Goal: Use online tool/utility: Utilize a website feature to perform a specific function

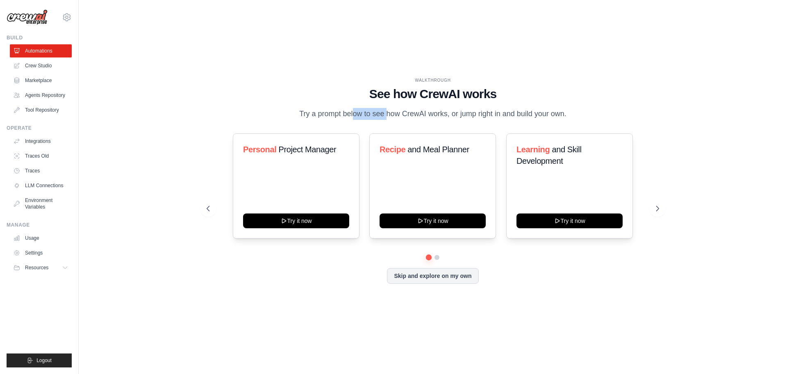
drag, startPoint x: 323, startPoint y: 115, endPoint x: 355, endPoint y: 115, distance: 32.4
click at [355, 115] on p "Try a prompt below to see how CrewAI works, or jump right in and build your own." at bounding box center [433, 114] width 276 height 12
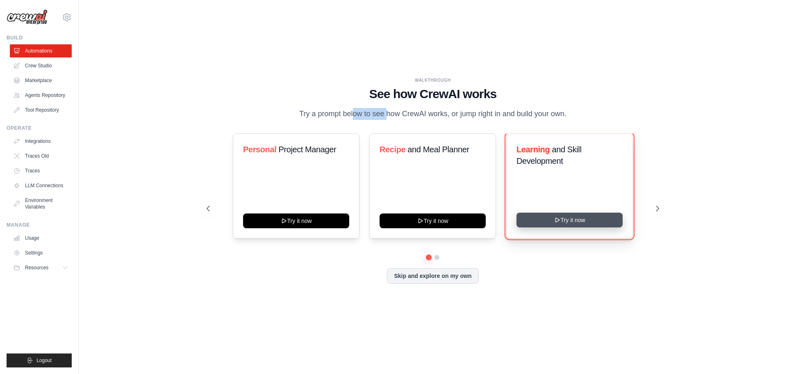
click at [585, 226] on button "Try it now" at bounding box center [570, 219] width 106 height 15
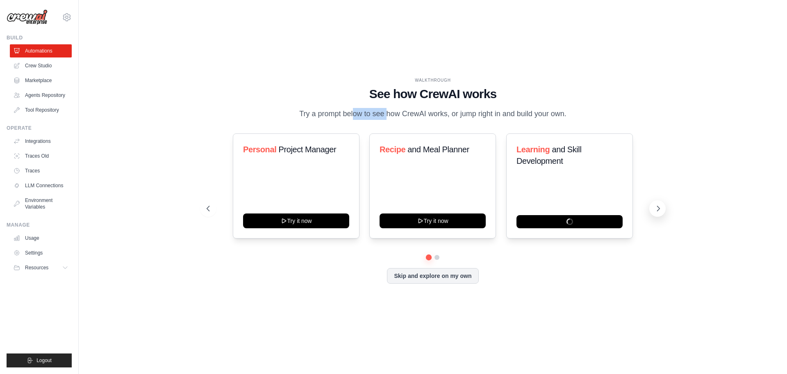
click at [659, 211] on icon at bounding box center [658, 208] width 8 height 8
click at [654, 208] on button at bounding box center [658, 208] width 16 height 16
click at [654, 207] on button at bounding box center [658, 208] width 16 height 16
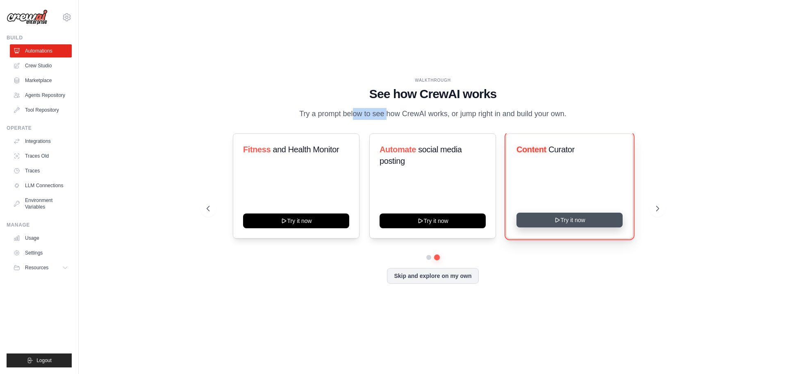
click at [606, 224] on button "Try it now" at bounding box center [570, 219] width 106 height 15
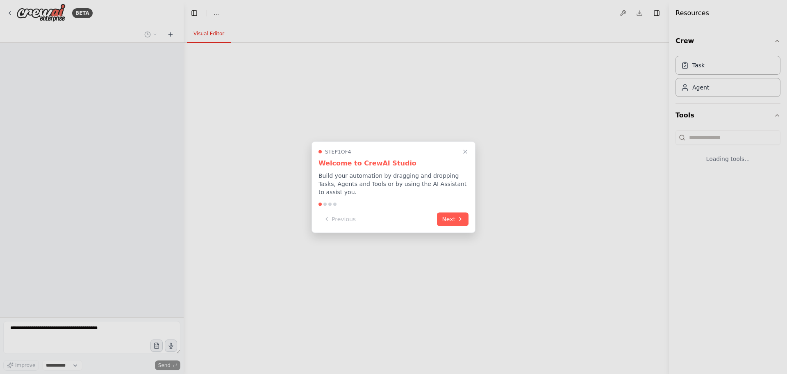
select select "****"
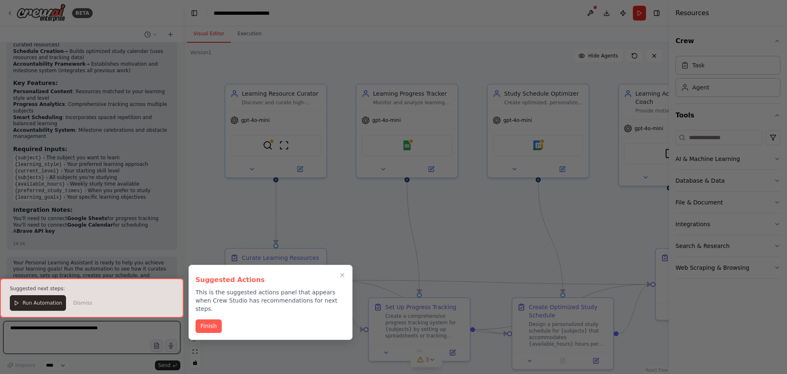
scroll to position [738, 0]
click at [212, 319] on button "Finish" at bounding box center [209, 325] width 26 height 14
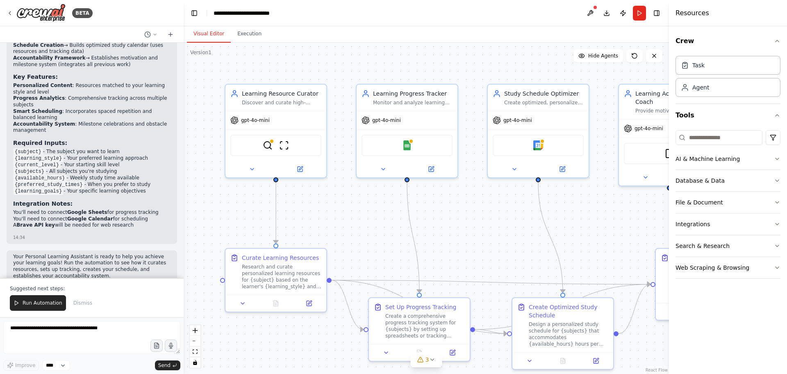
click at [176, 239] on div "Build a crew that curates personalized learning resources, tracks your progress…" at bounding box center [92, 160] width 184 height 235
drag, startPoint x: 178, startPoint y: 234, endPoint x: 178, endPoint y: 216, distance: 18.1
click at [178, 216] on div "Build a crew that curates personalized learning resources, tracks your progress…" at bounding box center [92, 160] width 184 height 235
click at [184, 225] on div ".deletable-edge-delete-btn { width: 20px; height: 20px; border: 0px solid #ffff…" at bounding box center [427, 208] width 486 height 331
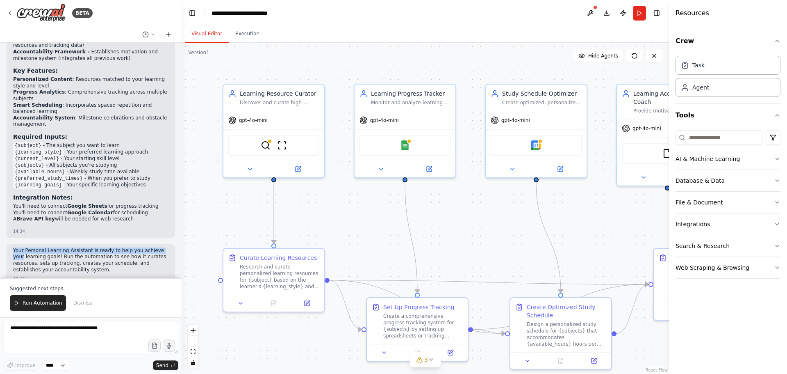
drag, startPoint x: 182, startPoint y: 228, endPoint x: 182, endPoint y: 215, distance: 12.7
click at [182, 215] on div "BETA Build a crew that curates personalized learning resources, tracks your pro…" at bounding box center [393, 187] width 787 height 374
click at [179, 226] on div at bounding box center [179, 187] width 3 height 374
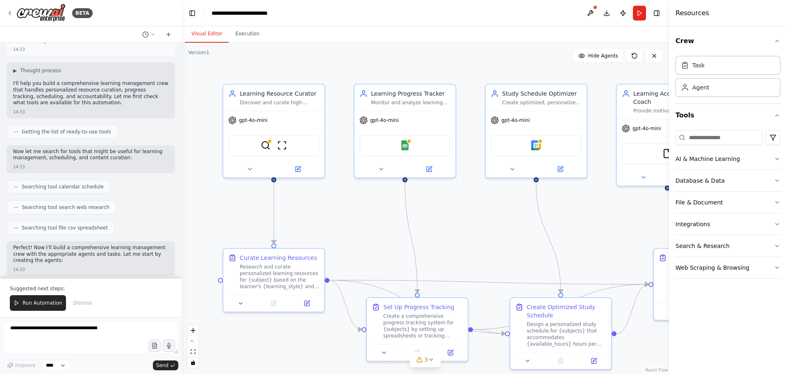
scroll to position [0, 0]
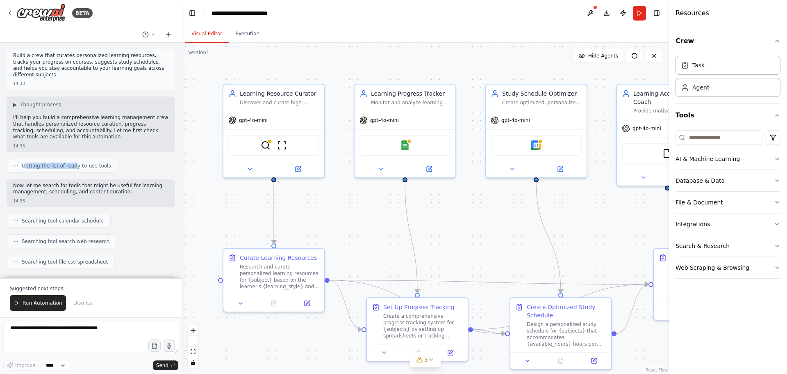
drag, startPoint x: 25, startPoint y: 159, endPoint x: 70, endPoint y: 164, distance: 45.5
click at [70, 164] on div "Getting the list of ready-to-use tools" at bounding box center [63, 166] width 112 height 14
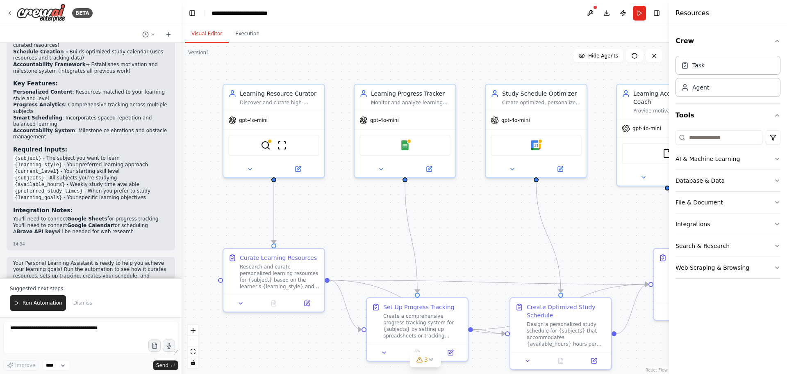
scroll to position [751, 0]
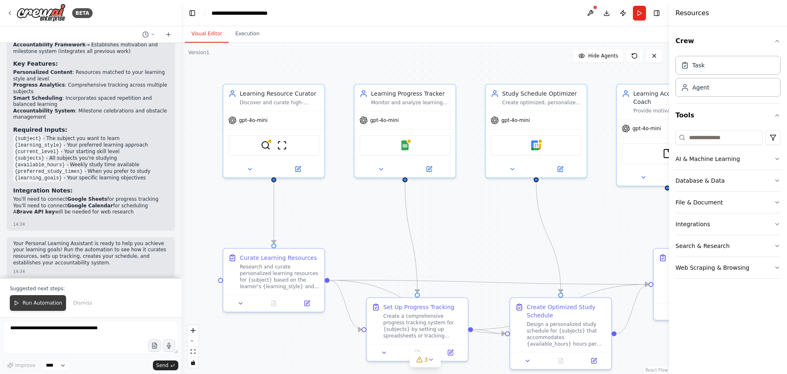
click at [46, 299] on button "Run Automation" at bounding box center [38, 303] width 56 height 16
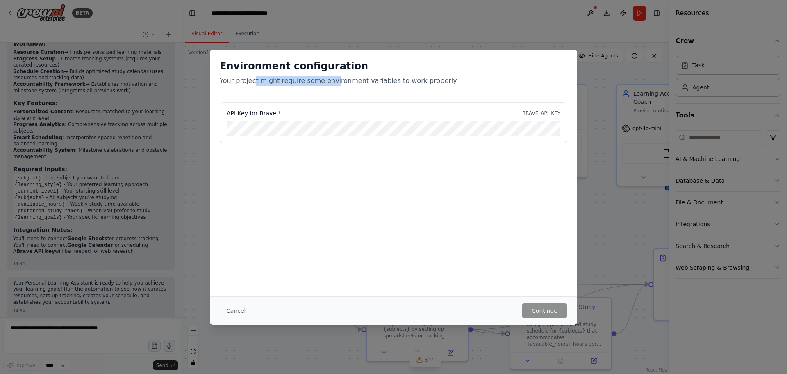
drag, startPoint x: 253, startPoint y: 79, endPoint x: 337, endPoint y: 82, distance: 83.7
click at [331, 82] on p "Your project might require some environment variables to work properly." at bounding box center [394, 81] width 348 height 10
click at [342, 83] on p "Your project might require some environment variables to work properly." at bounding box center [394, 81] width 348 height 10
click at [238, 310] on button "Cancel" at bounding box center [236, 310] width 32 height 15
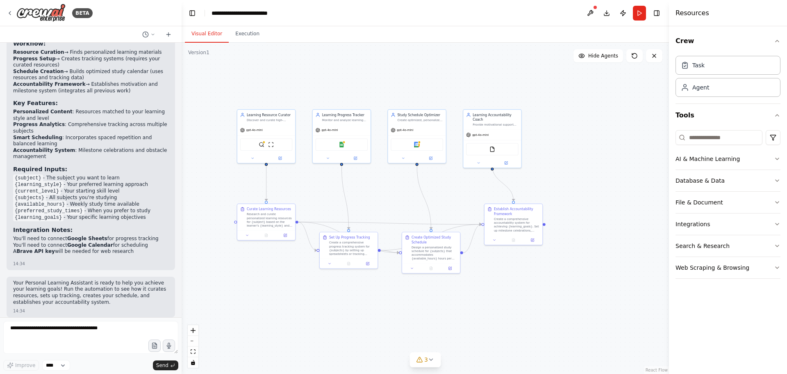
drag, startPoint x: 634, startPoint y: 107, endPoint x: 547, endPoint y: 84, distance: 89.1
click at [547, 84] on div ".deletable-edge-delete-btn { width: 20px; height: 20px; border: 0px solid #ffff…" at bounding box center [426, 208] width 488 height 331
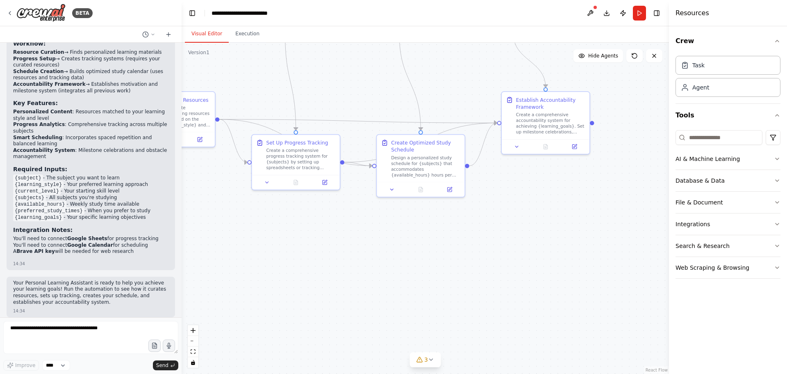
drag, startPoint x: 456, startPoint y: 221, endPoint x: 367, endPoint y: 94, distance: 155.1
click at [367, 94] on div ".deletable-edge-delete-btn { width: 20px; height: 20px; border: 0px solid #ffff…" at bounding box center [426, 208] width 488 height 331
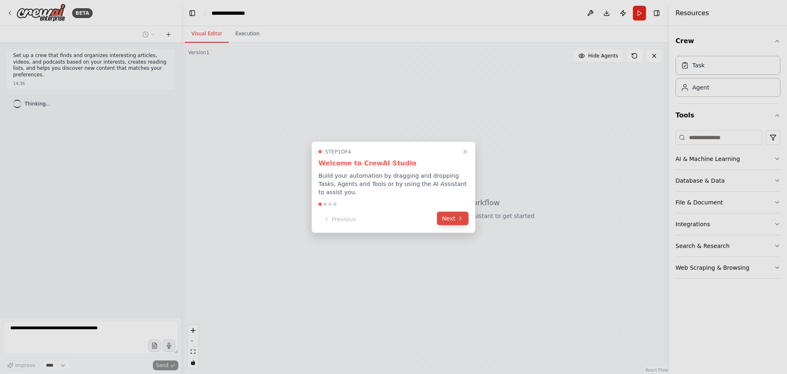
click at [459, 215] on icon at bounding box center [460, 218] width 7 height 7
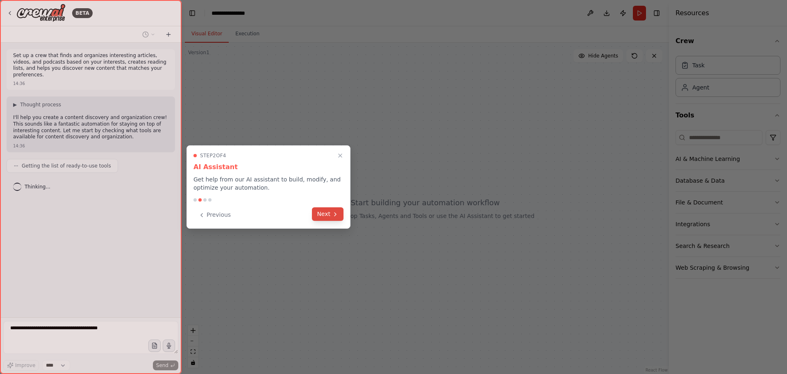
click at [328, 215] on button "Next" at bounding box center [328, 214] width 32 height 14
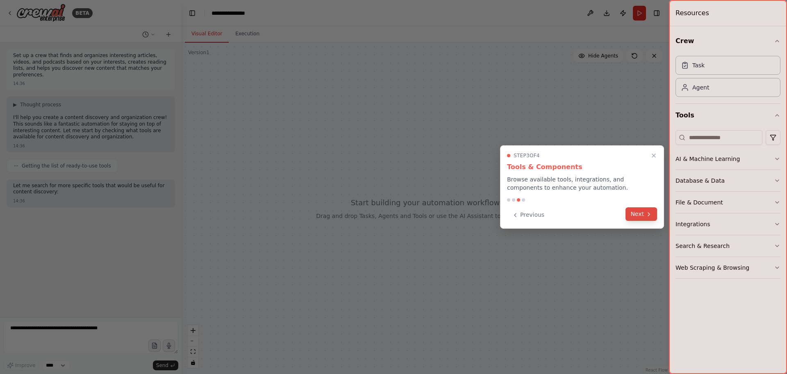
click at [642, 214] on button "Next" at bounding box center [642, 214] width 32 height 14
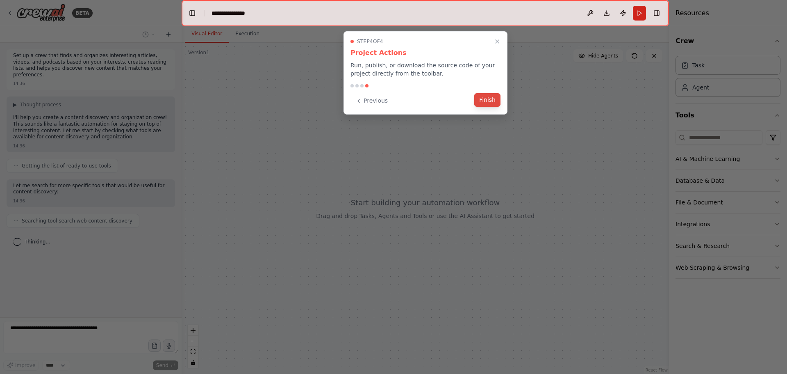
click at [486, 100] on button "Finish" at bounding box center [487, 100] width 26 height 14
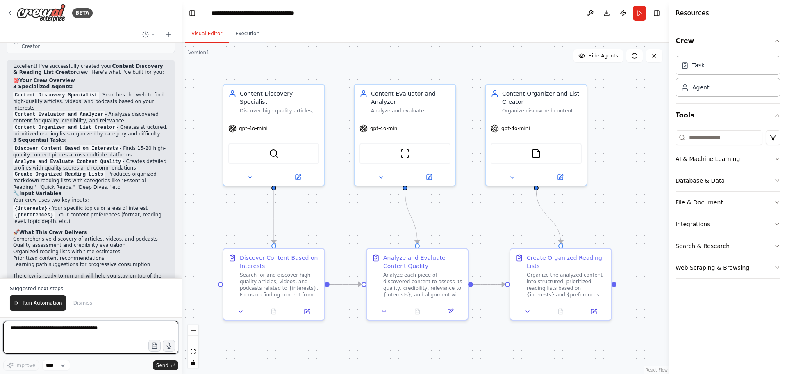
scroll to position [572, 0]
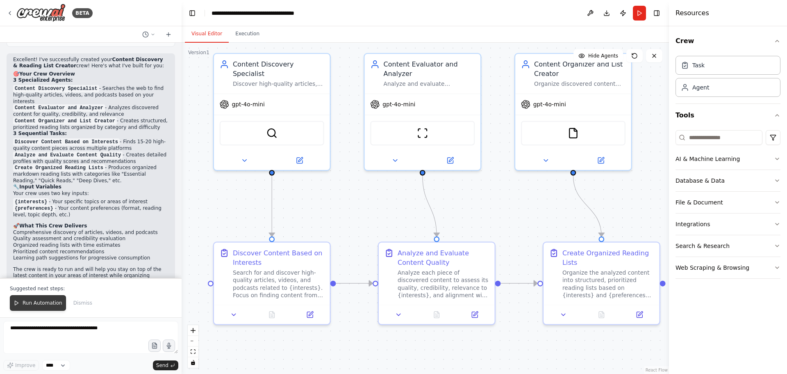
click at [50, 305] on span "Run Automation" at bounding box center [43, 302] width 40 height 7
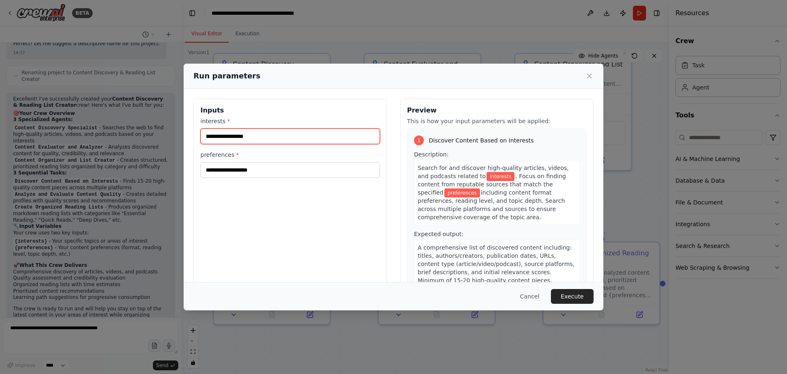
click at [254, 138] on input "interests *" at bounding box center [291, 136] width 180 height 16
click at [233, 139] on input "interests *" at bounding box center [291, 136] width 180 height 16
click at [279, 137] on input "*********" at bounding box center [291, 136] width 180 height 16
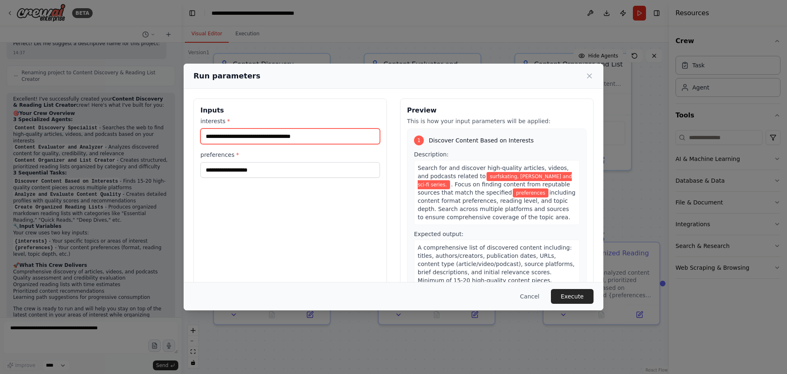
type input "**********"
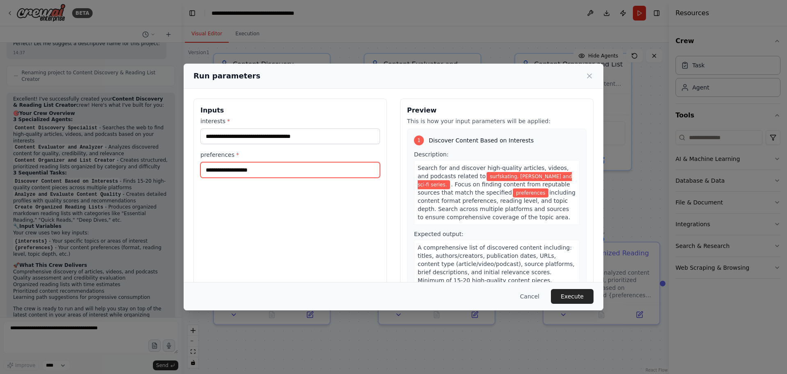
click at [241, 175] on input "preferences *" at bounding box center [291, 170] width 180 height 16
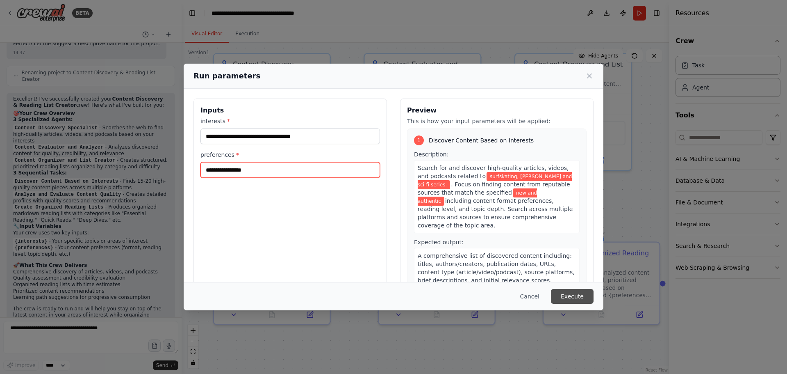
type input "**********"
click at [585, 300] on button "Execute" at bounding box center [572, 296] width 43 height 15
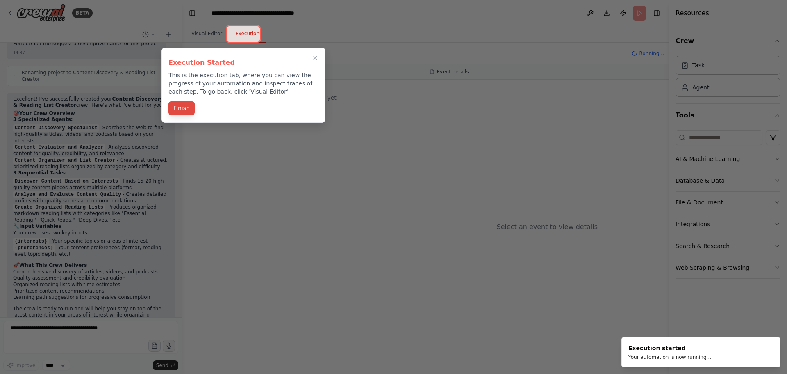
click at [186, 105] on button "Finish" at bounding box center [182, 108] width 26 height 14
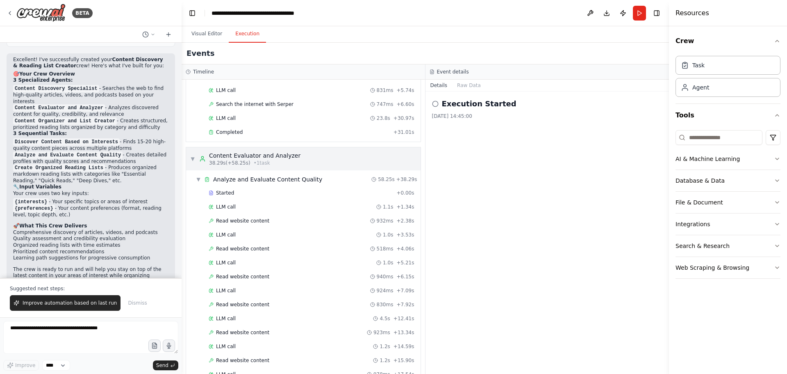
scroll to position [0, 0]
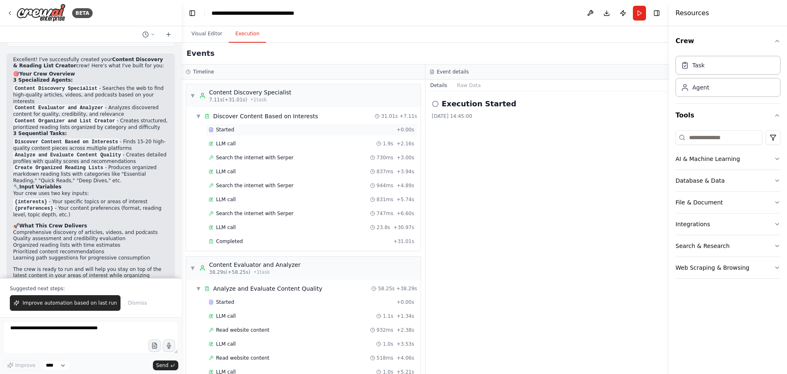
click at [272, 128] on div "Started" at bounding box center [301, 129] width 185 height 7
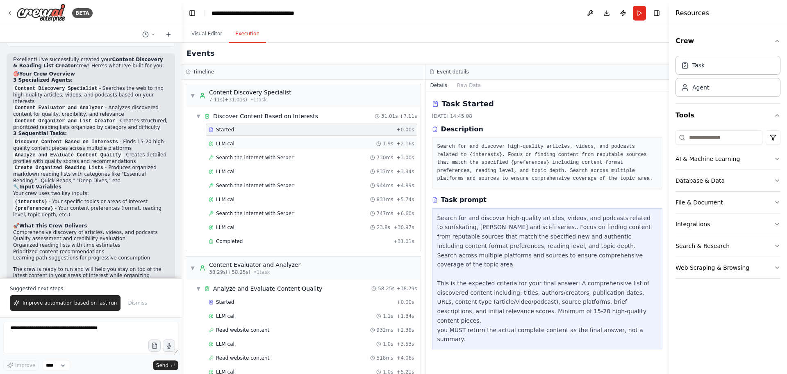
click at [327, 141] on div "LLM call 1.9s + 2.16s" at bounding box center [312, 143] width 206 height 7
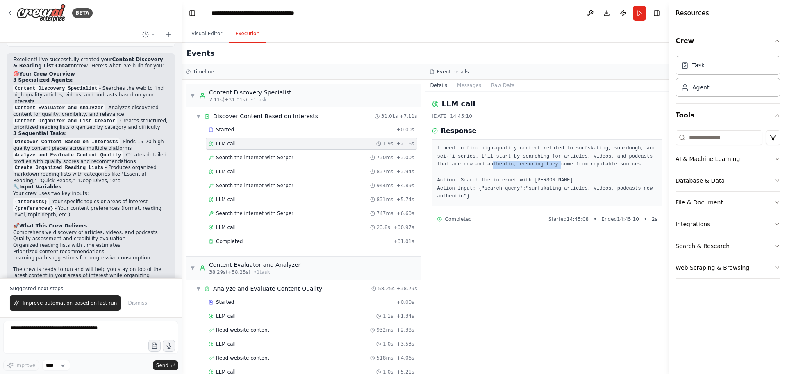
drag, startPoint x: 454, startPoint y: 165, endPoint x: 515, endPoint y: 163, distance: 60.3
click at [515, 163] on pre "I need to find high-quality content related to surfskating, sourdough, and sci-…" at bounding box center [548, 172] width 220 height 56
drag, startPoint x: 471, startPoint y: 180, endPoint x: 502, endPoint y: 180, distance: 30.8
click at [502, 180] on pre "I need to find high-quality content related to surfskating, sourdough, and sci-…" at bounding box center [548, 172] width 220 height 56
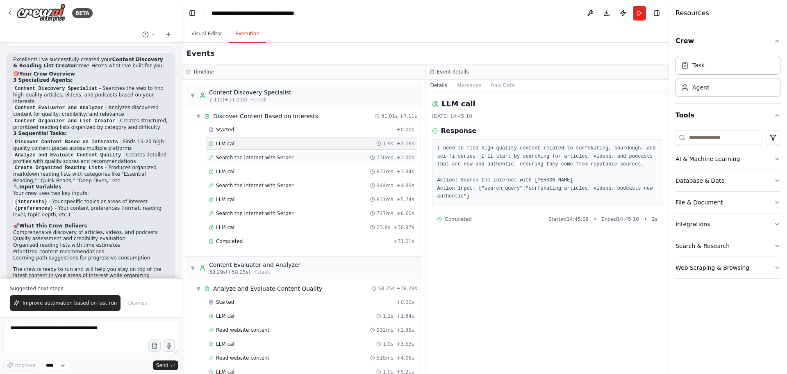
click at [323, 153] on div "Search the internet with Serper 730ms + 3.00s" at bounding box center [312, 157] width 212 height 12
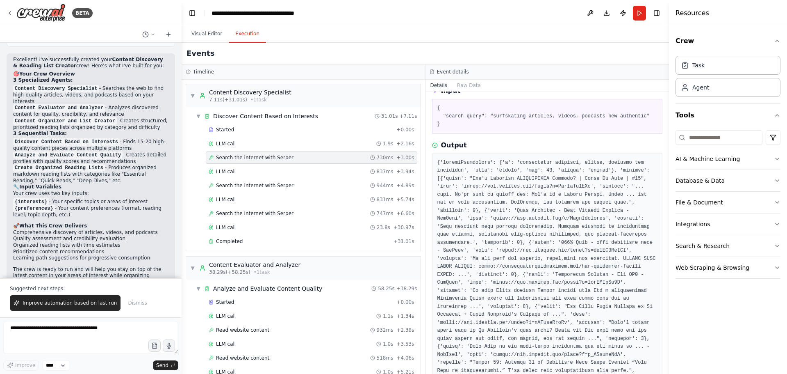
scroll to position [164, 0]
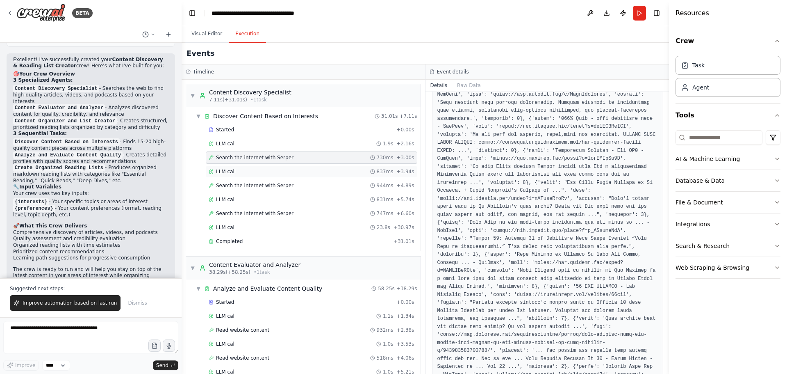
click at [335, 176] on div "LLM call 837ms + 3.94s" at bounding box center [312, 171] width 212 height 12
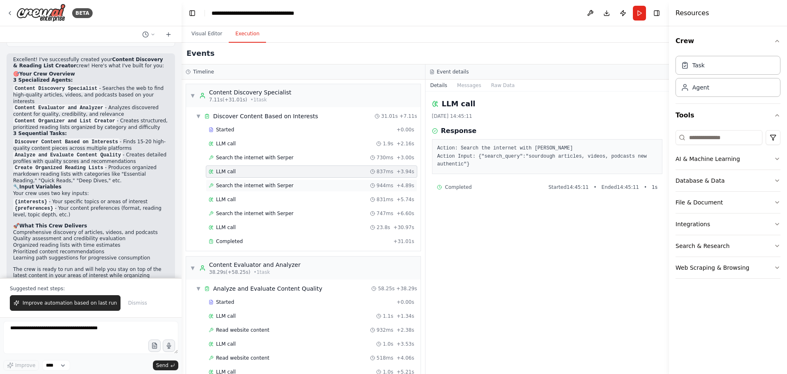
click at [320, 186] on div "Search the internet with Serper 944ms + 4.89s" at bounding box center [312, 185] width 206 height 7
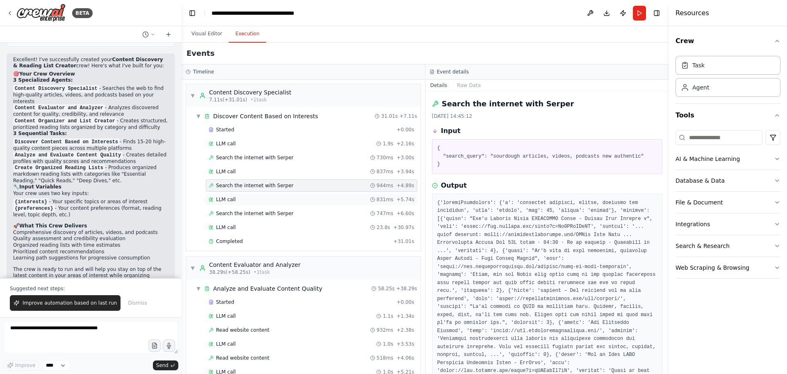
click at [316, 200] on div "LLM call 831ms + 5.74s" at bounding box center [312, 199] width 206 height 7
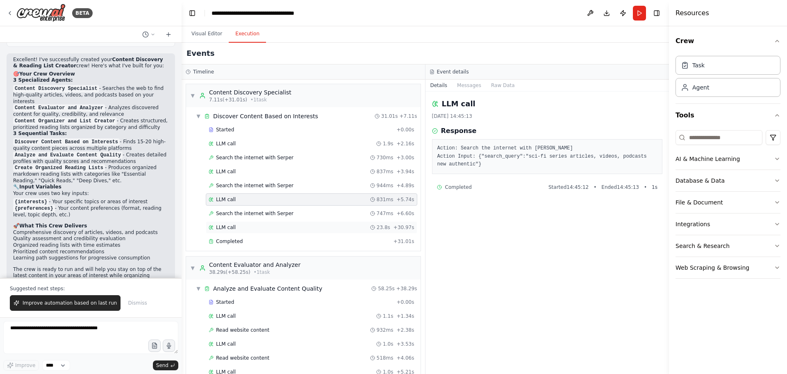
click at [313, 222] on div "LLM call 23.8s + 30.97s" at bounding box center [312, 227] width 212 height 12
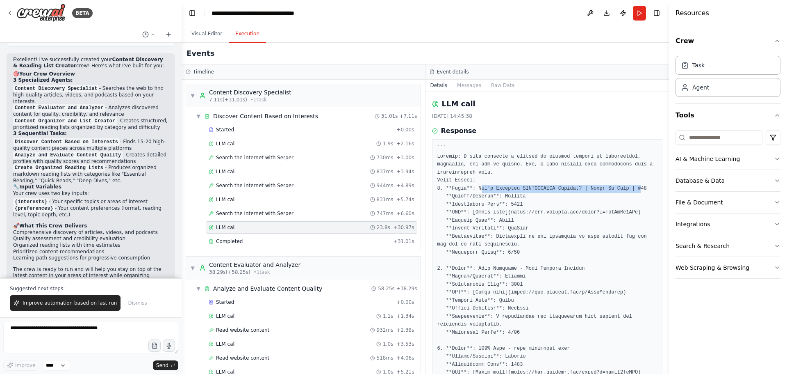
drag, startPoint x: 477, startPoint y: 189, endPoint x: 623, endPoint y: 189, distance: 145.6
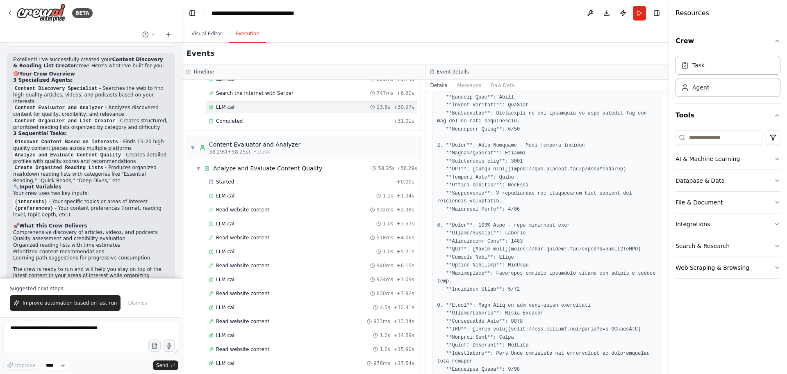
scroll to position [123, 0]
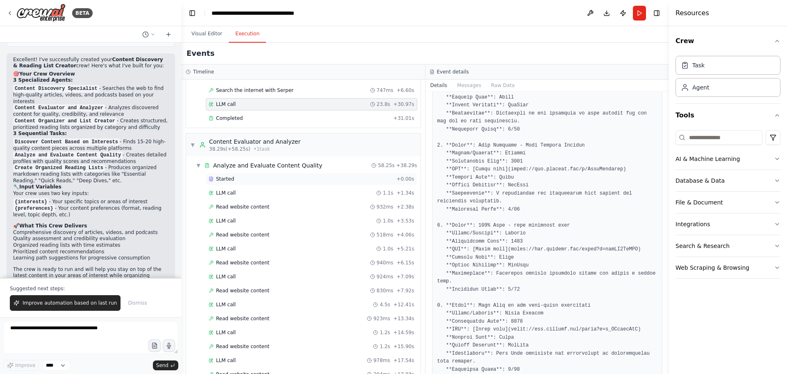
click at [272, 174] on div "Started + 0.00s" at bounding box center [312, 179] width 212 height 12
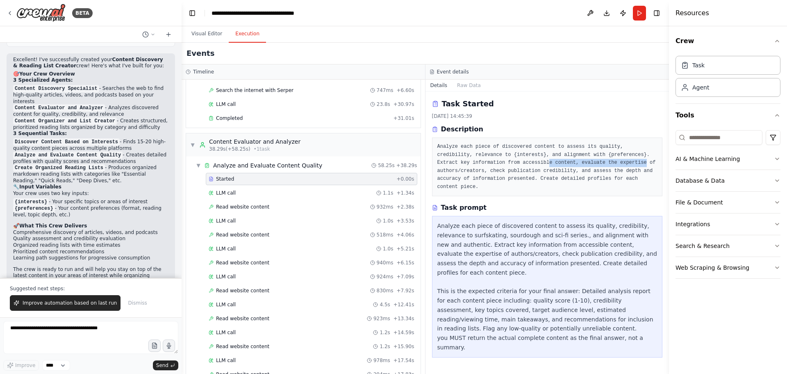
drag, startPoint x: 506, startPoint y: 162, endPoint x: 604, endPoint y: 163, distance: 98.0
click at [602, 164] on pre "Analyze each piece of discovered content to assess its quality, credibility, re…" at bounding box center [548, 167] width 220 height 48
click at [609, 163] on pre "Analyze each piece of discovered content to assess its quality, credibility, re…" at bounding box center [548, 167] width 220 height 48
click at [292, 194] on div "LLM call 1.1s + 1.34s" at bounding box center [312, 192] width 206 height 7
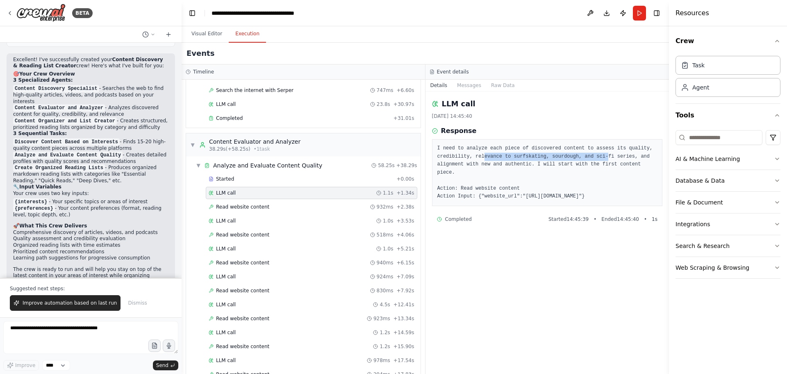
drag, startPoint x: 480, startPoint y: 157, endPoint x: 595, endPoint y: 155, distance: 114.8
click at [595, 155] on pre "I need to analyze each piece of discovered content to assess its quality, credi…" at bounding box center [548, 172] width 220 height 56
drag, startPoint x: 556, startPoint y: 162, endPoint x: 610, endPoint y: 163, distance: 53.7
click at [609, 163] on pre "I need to analyze each piece of discovered content to assess its quality, credi…" at bounding box center [548, 172] width 220 height 56
click at [612, 163] on pre "I need to analyze each piece of discovered content to assess its quality, credi…" at bounding box center [548, 172] width 220 height 56
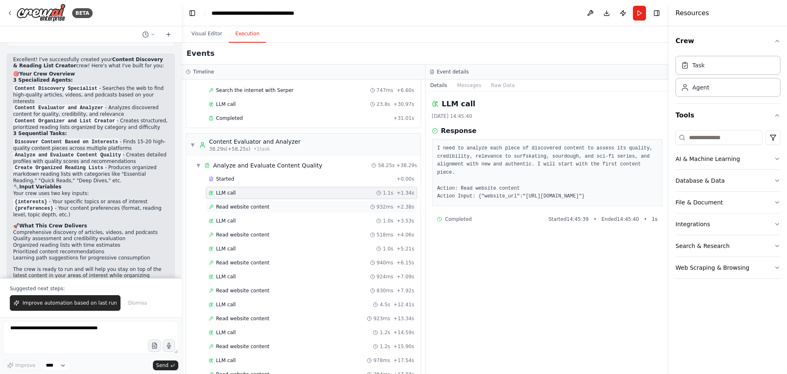
click at [271, 208] on div "Read website content 932ms + 2.38s" at bounding box center [312, 206] width 206 height 7
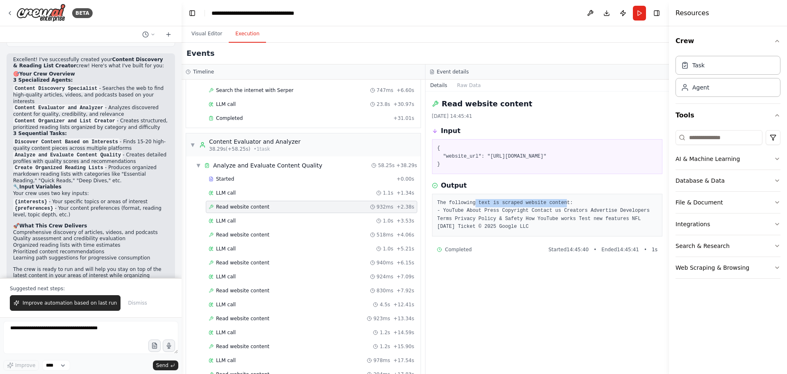
drag, startPoint x: 472, startPoint y: 203, endPoint x: 558, endPoint y: 203, distance: 86.1
click at [558, 203] on pre "The following text is scraped website content: - YouTube About Press Copyright …" at bounding box center [548, 215] width 220 height 32
drag, startPoint x: 451, startPoint y: 212, endPoint x: 626, endPoint y: 210, distance: 174.7
click at [626, 210] on pre "The following text is scraped website content: - YouTube About Press Copyright …" at bounding box center [548, 215] width 220 height 32
click at [283, 217] on div "LLM call 1.0s + 3.53s" at bounding box center [312, 220] width 212 height 12
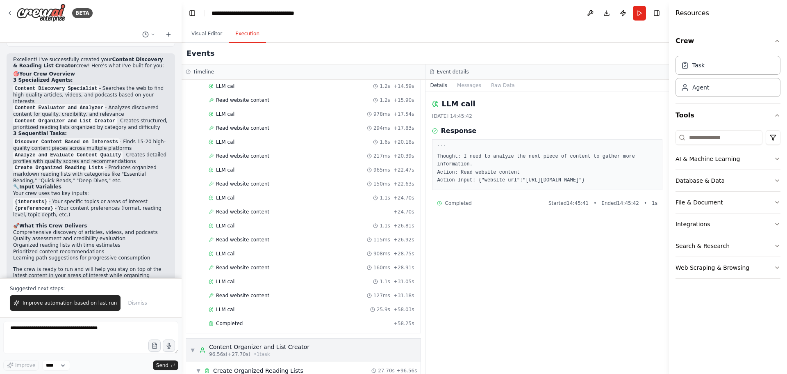
scroll to position [451, 0]
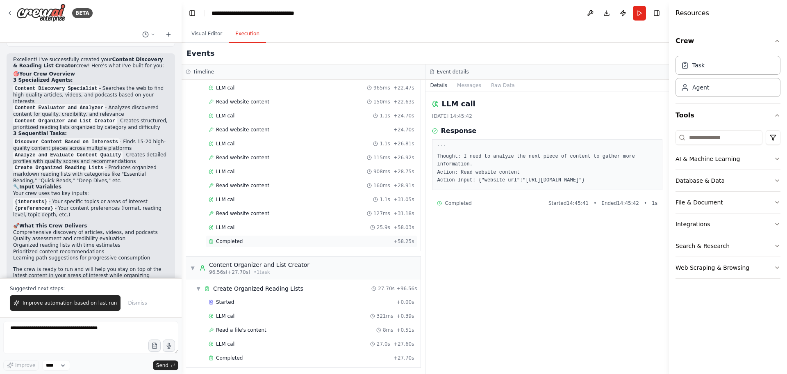
click at [245, 244] on div "Completed" at bounding box center [300, 241] width 182 height 7
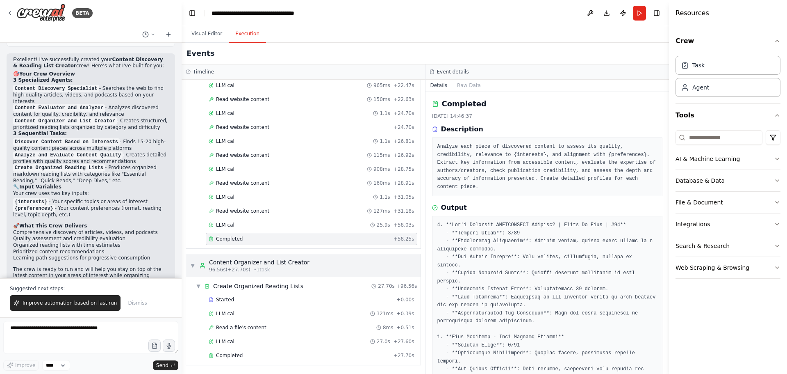
scroll to position [454, 0]
click at [275, 282] on div "Create Organized Reading Lists" at bounding box center [258, 285] width 90 height 8
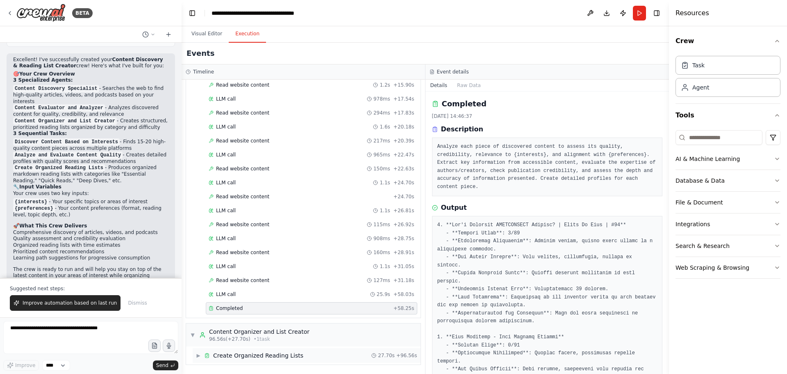
click at [219, 357] on div "Create Organized Reading Lists" at bounding box center [258, 355] width 90 height 8
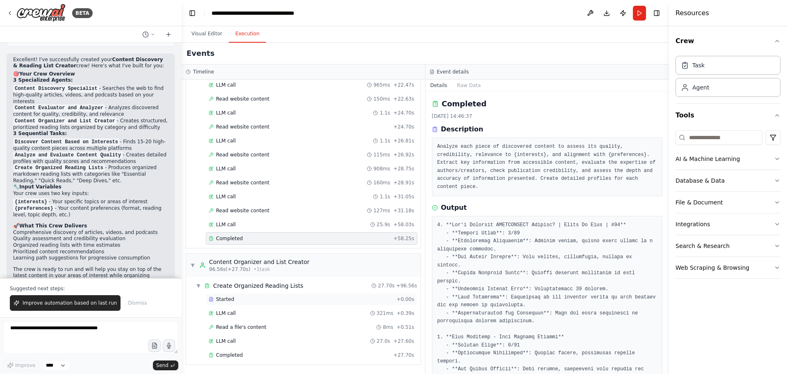
click at [236, 301] on div "Started" at bounding box center [301, 299] width 185 height 7
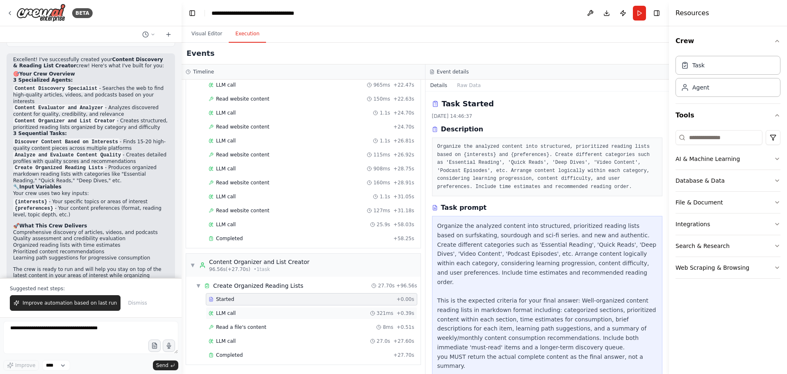
click at [239, 313] on div "LLM call 321ms + 0.39s" at bounding box center [312, 313] width 206 height 7
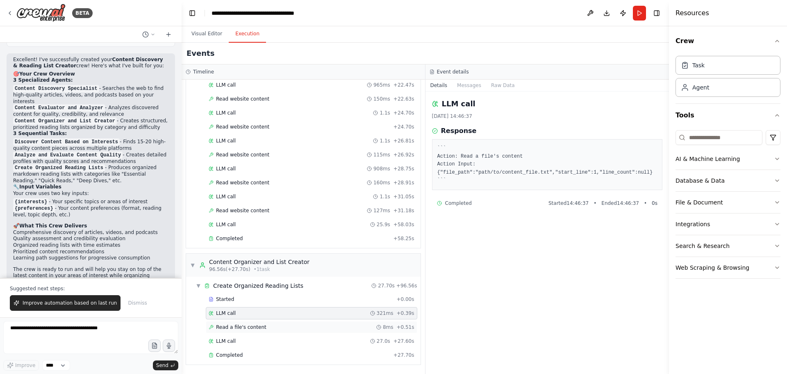
click at [248, 329] on span "Read a file's content" at bounding box center [241, 327] width 50 height 7
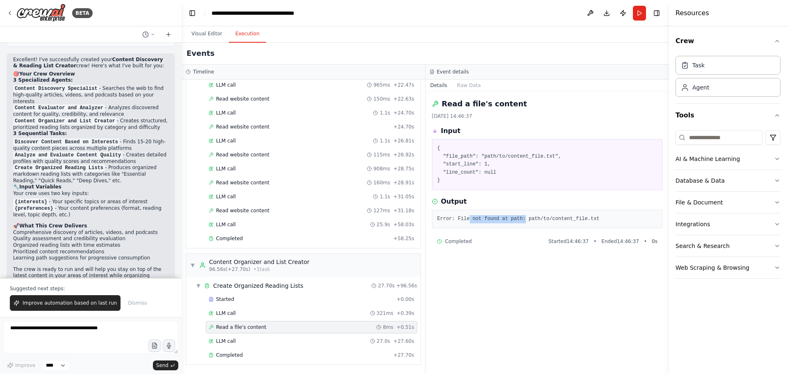
drag, startPoint x: 466, startPoint y: 217, endPoint x: 521, endPoint y: 219, distance: 55.0
click at [520, 219] on pre "Error: File not found at path: path/to/content_file.txt" at bounding box center [548, 219] width 220 height 8
click at [521, 219] on pre "Error: File not found at path: path/to/content_file.txt" at bounding box center [548, 219] width 220 height 8
click at [239, 343] on div "LLM call 27.0s + 27.60s" at bounding box center [312, 340] width 206 height 7
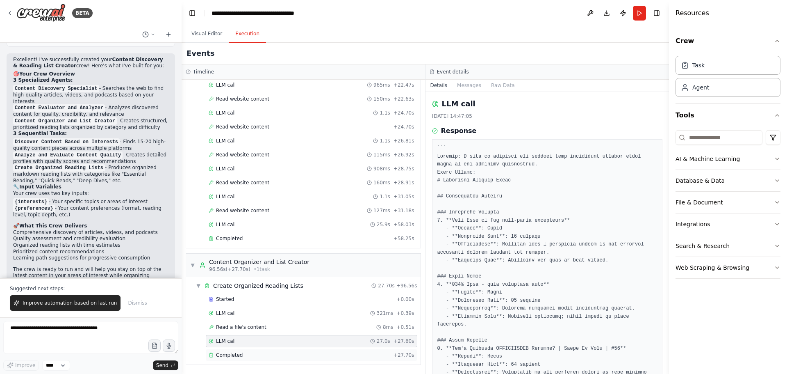
click at [248, 354] on div "Completed" at bounding box center [300, 354] width 182 height 7
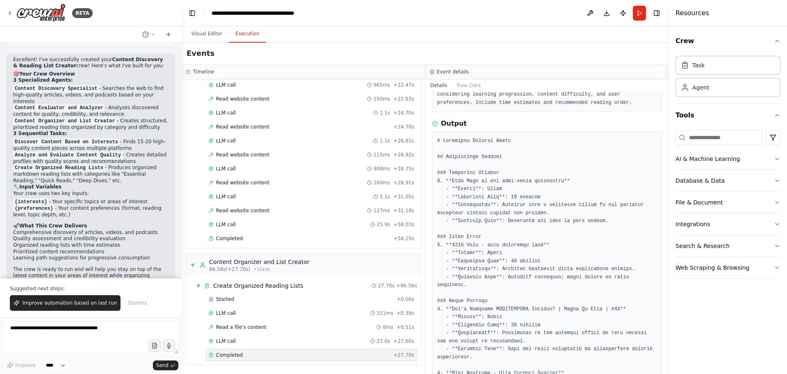
scroll to position [67, 0]
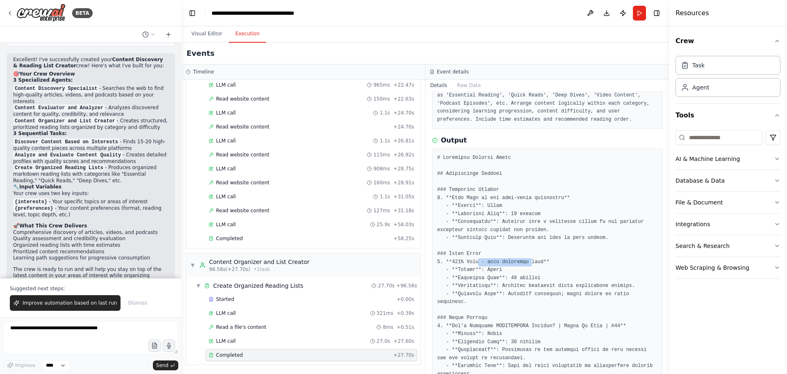
drag, startPoint x: 475, startPoint y: 259, endPoint x: 524, endPoint y: 260, distance: 48.8
drag, startPoint x: 498, startPoint y: 285, endPoint x: 610, endPoint y: 287, distance: 112.4
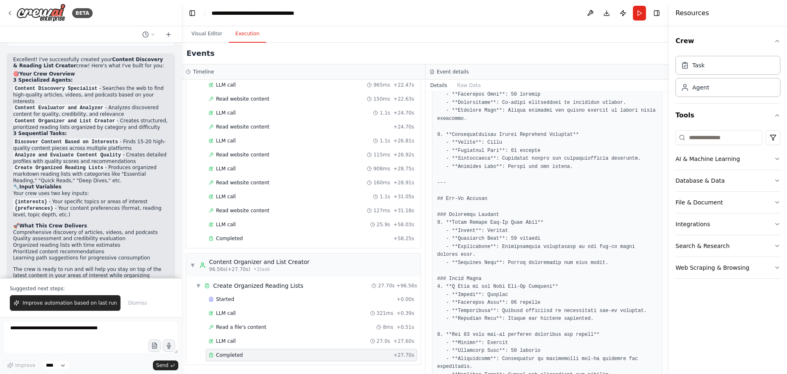
scroll to position [723, 0]
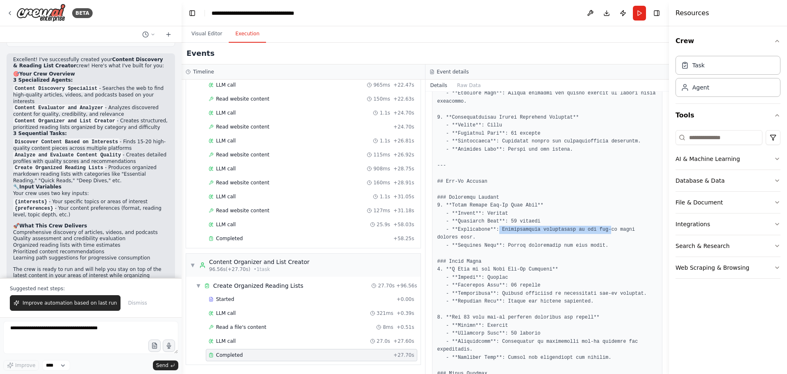
drag, startPoint x: 495, startPoint y: 198, endPoint x: 597, endPoint y: 198, distance: 102.1
click at [597, 198] on pre at bounding box center [548, 70] width 220 height 1144
click at [599, 198] on pre at bounding box center [548, 70] width 220 height 1144
drag, startPoint x: 509, startPoint y: 212, endPoint x: 590, endPoint y: 214, distance: 81.2
click at [590, 214] on pre at bounding box center [548, 70] width 220 height 1144
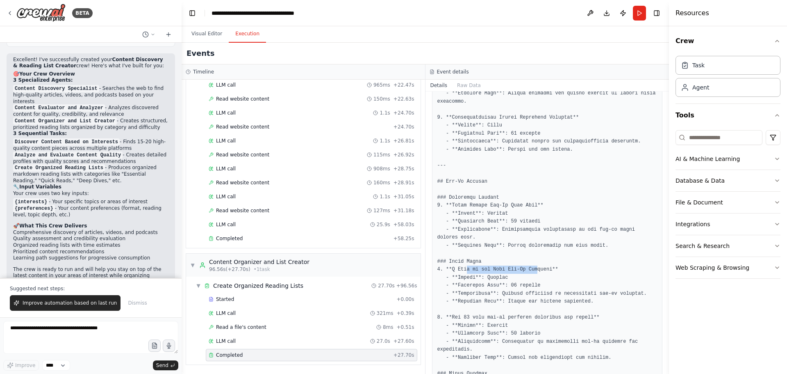
drag, startPoint x: 465, startPoint y: 235, endPoint x: 529, endPoint y: 235, distance: 64.0
click at [529, 235] on pre at bounding box center [548, 70] width 220 height 1144
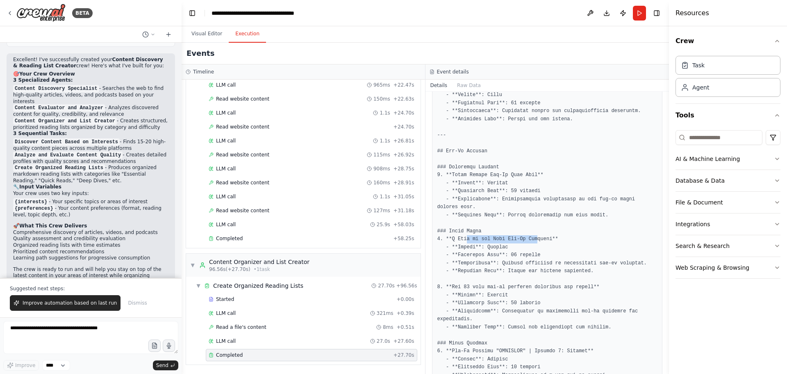
scroll to position [805, 0]
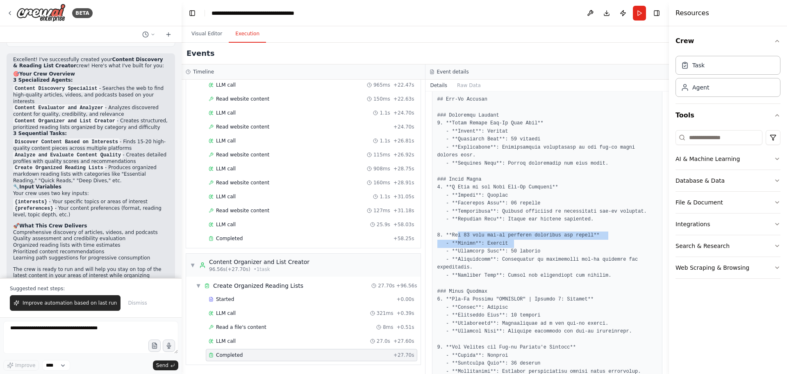
drag, startPoint x: 456, startPoint y: 201, endPoint x: 558, endPoint y: 207, distance: 101.5
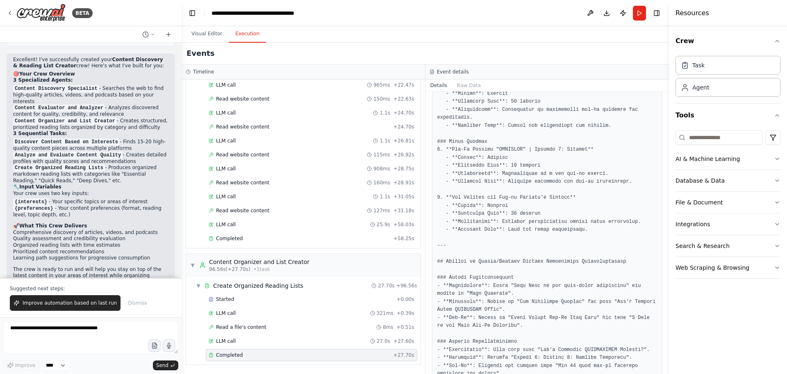
scroll to position [969, 0]
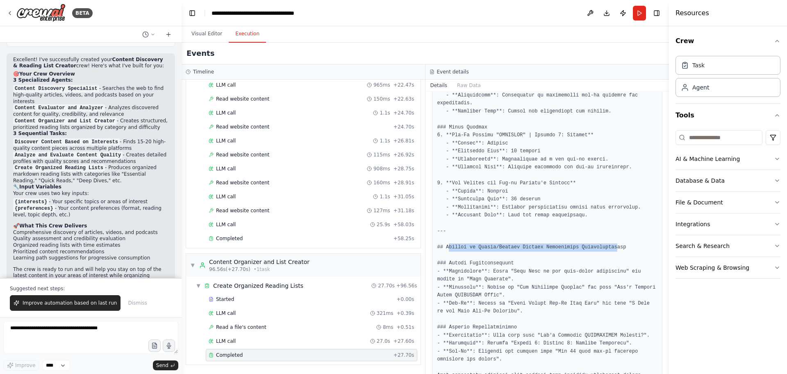
drag, startPoint x: 448, startPoint y: 214, endPoint x: 604, endPoint y: 215, distance: 155.4
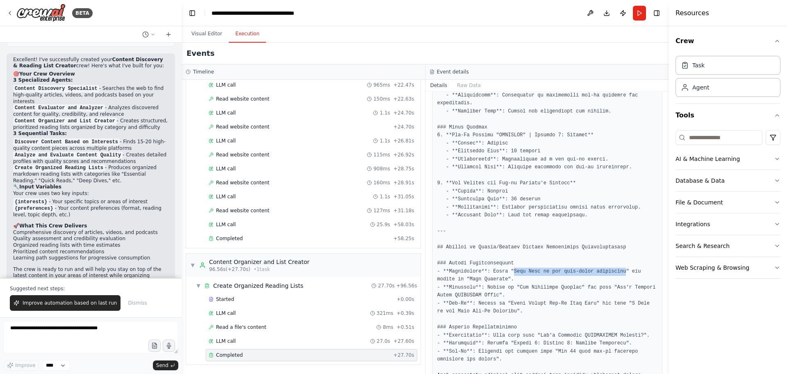
drag, startPoint x: 509, startPoint y: 239, endPoint x: 610, endPoint y: 238, distance: 100.9
copy pre "Tony Alva on the surf-skate connection"
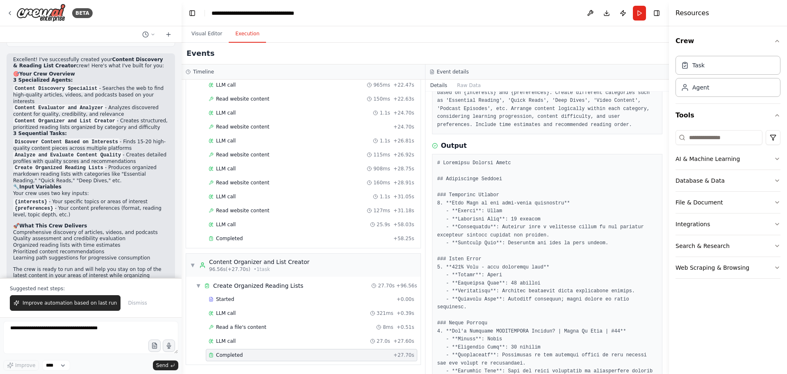
scroll to position [82, 0]
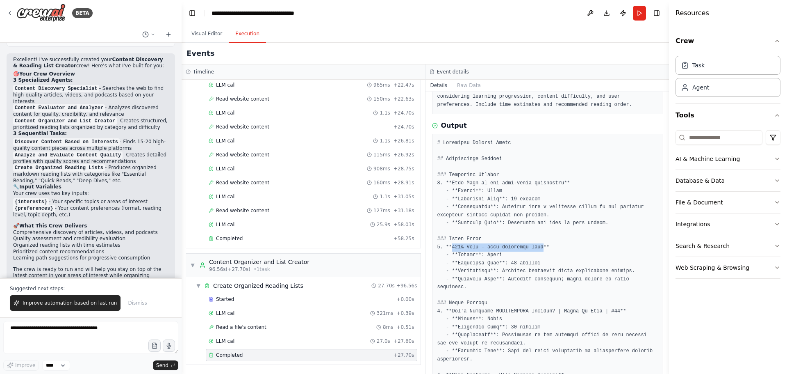
drag, startPoint x: 450, startPoint y: 247, endPoint x: 534, endPoint y: 247, distance: 83.7
copy pre "100% Real - true authentic talk"
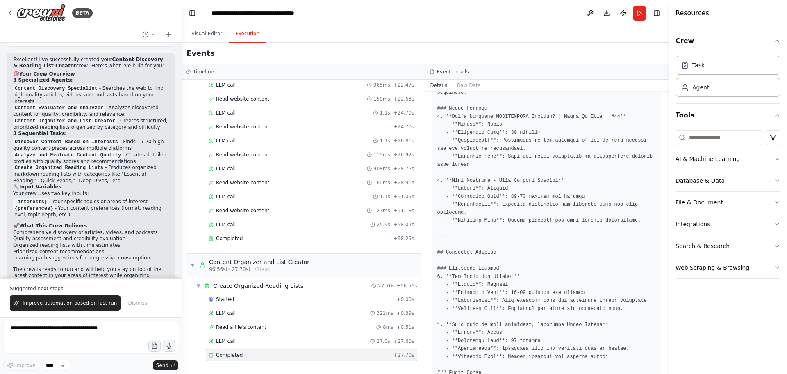
scroll to position [328, 0]
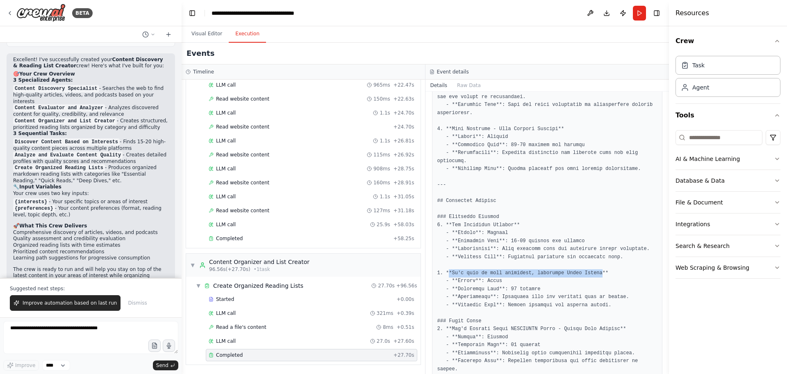
drag, startPoint x: 449, startPoint y: 257, endPoint x: 588, endPoint y: 258, distance: 139.0
copy pre "*It's time to talk sourdough, featuring Amber Eisler"
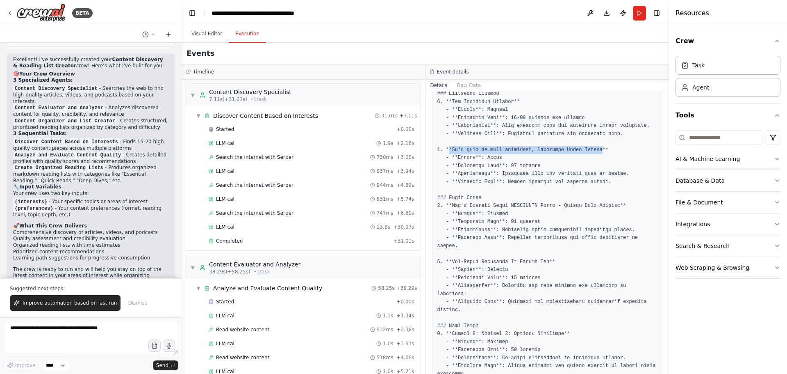
scroll to position [0, 0]
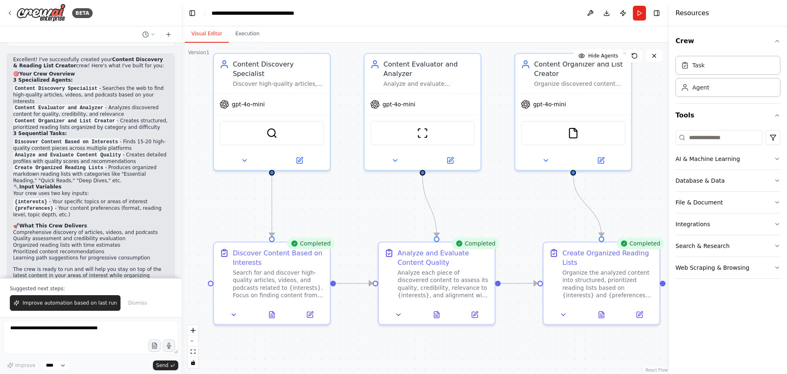
click at [213, 38] on button "Visual Editor" at bounding box center [207, 33] width 44 height 17
click at [423, 132] on img at bounding box center [422, 130] width 11 height 11
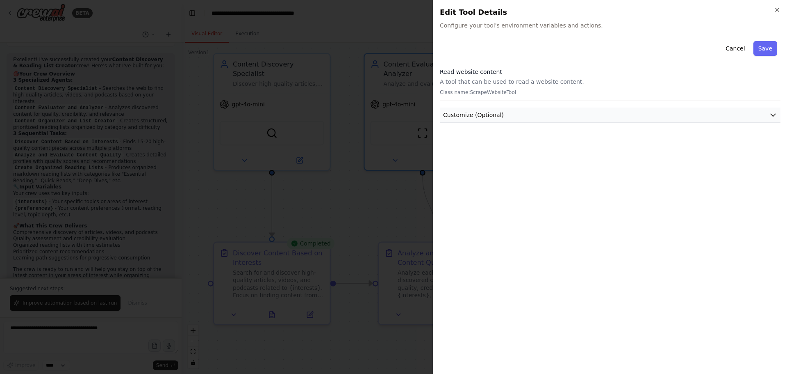
click at [486, 112] on span "Customize (Optional)" at bounding box center [473, 115] width 61 height 8
click at [775, 12] on icon "button" at bounding box center [777, 10] width 7 height 7
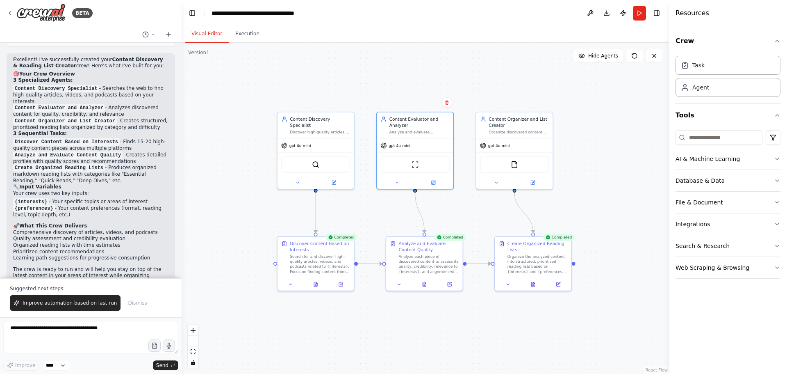
drag, startPoint x: 352, startPoint y: 133, endPoint x: 368, endPoint y: 173, distance: 42.9
click at [368, 173] on div ".deletable-edge-delete-btn { width: 20px; height: 20px; border: 0px solid #ffff…" at bounding box center [426, 208] width 488 height 331
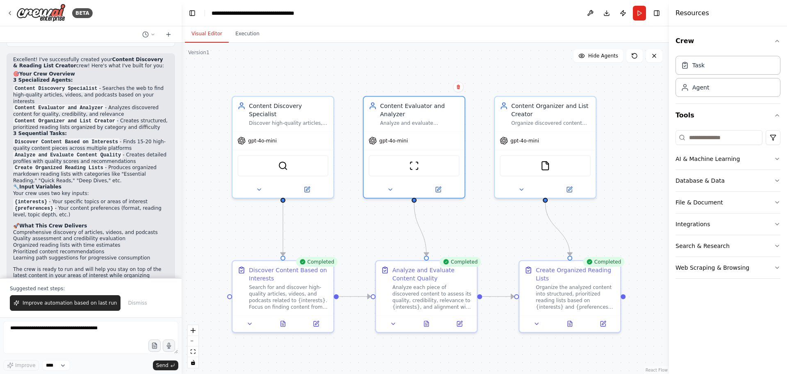
drag, startPoint x: 367, startPoint y: 143, endPoint x: 350, endPoint y: 137, distance: 18.2
click at [350, 137] on div ".deletable-edge-delete-btn { width: 20px; height: 20px; border: 0px solid #ffff…" at bounding box center [426, 208] width 488 height 331
click at [251, 32] on button "Execution" at bounding box center [247, 33] width 37 height 17
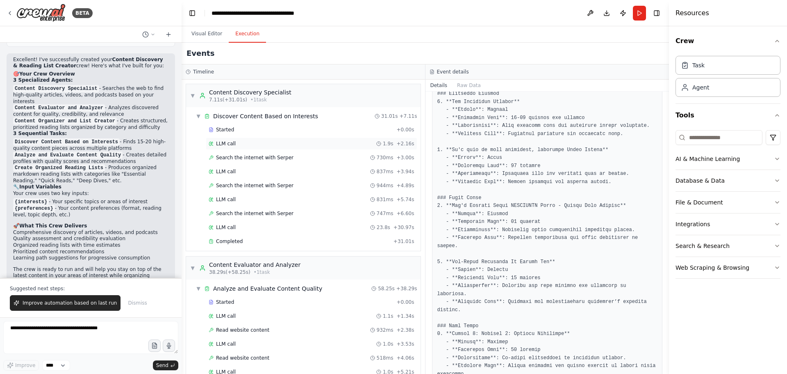
click at [259, 144] on div "LLM call 1.9s + 2.16s" at bounding box center [312, 143] width 206 height 7
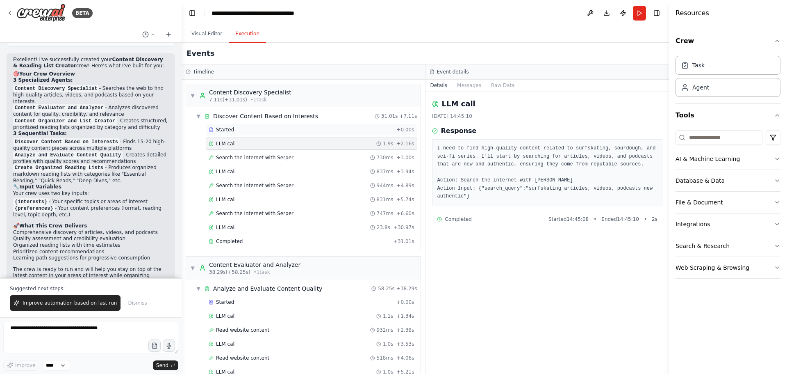
click at [256, 130] on div "Started" at bounding box center [301, 129] width 185 height 7
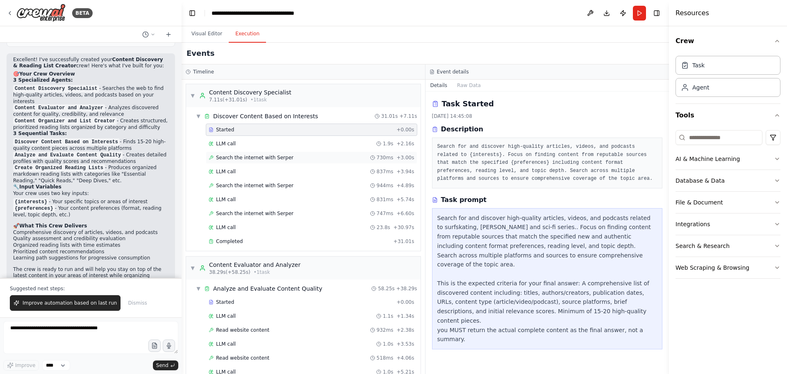
click at [260, 155] on span "Search the internet with Serper" at bounding box center [255, 157] width 78 height 7
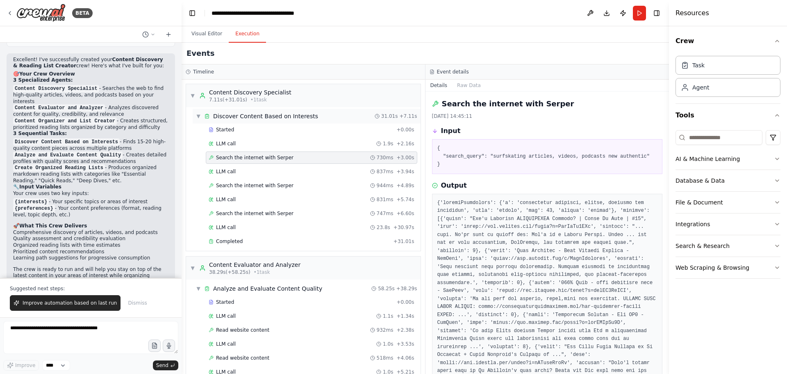
click at [326, 119] on div "▼ Discover Content Based on Interests 31.01s + 7.11s" at bounding box center [307, 116] width 228 height 15
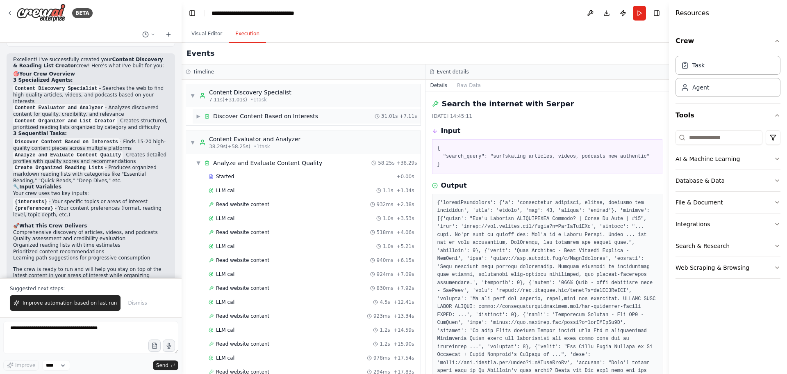
click at [329, 118] on div "▶ Discover Content Based on Interests 31.01s + 7.11s" at bounding box center [307, 116] width 228 height 15
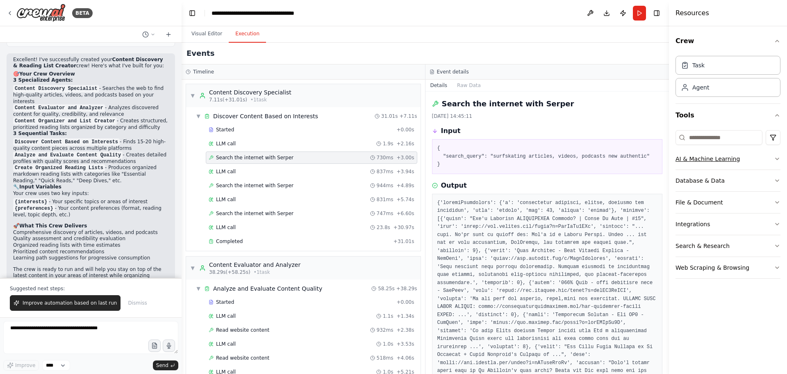
click at [777, 161] on icon "button" at bounding box center [777, 158] width 7 height 7
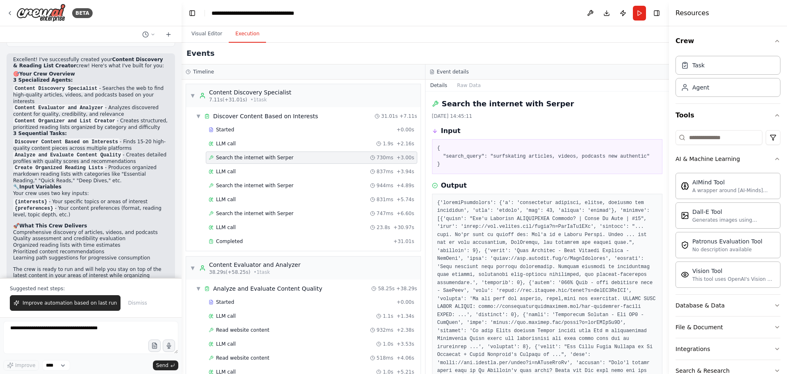
click at [780, 158] on div "Crew Task Agent Tools AI & Machine Learning AIMind Tool A wrapper around [AI-Mi…" at bounding box center [728, 199] width 118 height 347
click at [774, 157] on icon "button" at bounding box center [777, 158] width 7 height 7
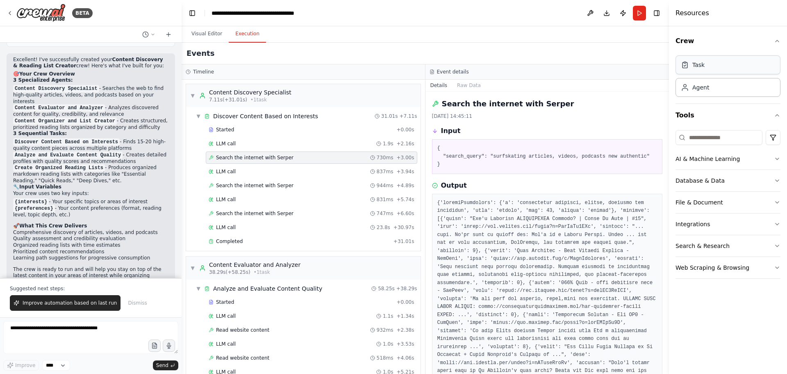
click at [692, 71] on div "Task" at bounding box center [728, 64] width 105 height 19
click at [193, 31] on button "Visual Editor" at bounding box center [207, 33] width 44 height 17
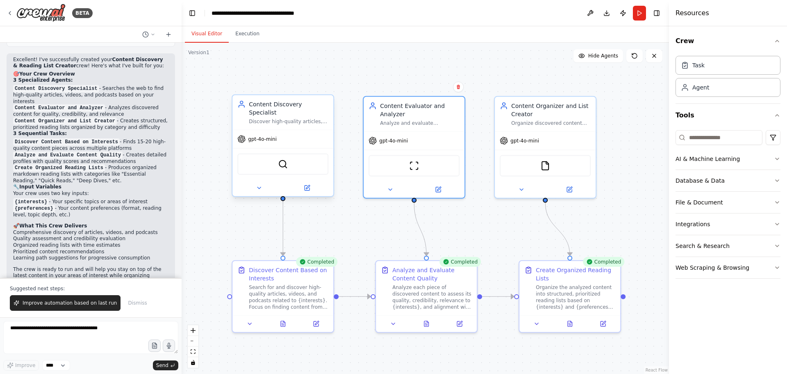
click at [313, 121] on div "Content Discovery Specialist Discover high-quality articles, videos, and podcas…" at bounding box center [283, 112] width 101 height 34
click at [267, 183] on button at bounding box center [259, 188] width 46 height 10
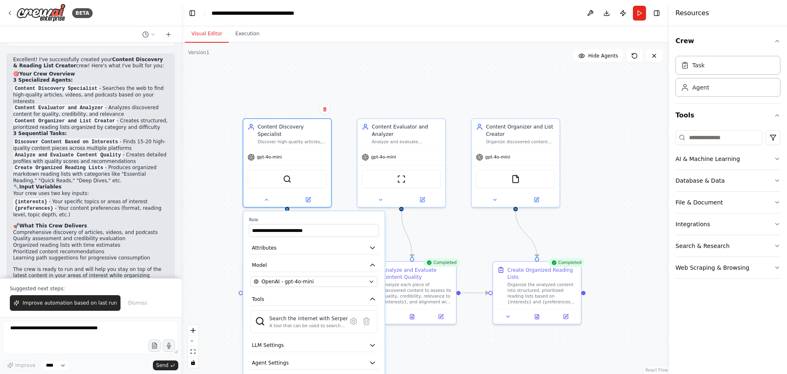
click at [344, 144] on div ".deletable-edge-delete-btn { width: 20px; height: 20px; border: 0px solid #ffff…" at bounding box center [426, 208] width 488 height 331
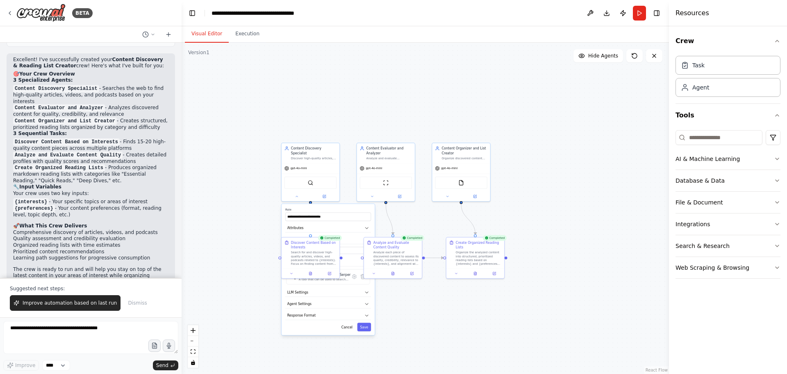
click at [235, 233] on div ".deletable-edge-delete-btn { width: 20px; height: 20px; border: 0px solid #ffff…" at bounding box center [426, 208] width 488 height 331
click at [299, 257] on div "Search for and discover high-quality articles, videos, and podcasts related to …" at bounding box center [314, 256] width 46 height 15
click at [298, 195] on icon at bounding box center [297, 195] width 2 height 1
click at [266, 226] on div ".deletable-edge-delete-btn { width: 20px; height: 20px; border: 0px solid #ffff…" at bounding box center [426, 208] width 488 height 331
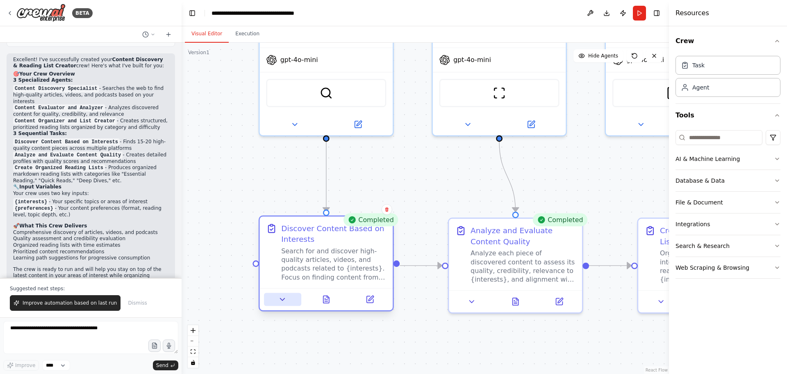
click at [286, 301] on icon at bounding box center [282, 299] width 9 height 9
click at [363, 299] on button at bounding box center [369, 299] width 37 height 13
click at [371, 300] on icon at bounding box center [370, 299] width 7 height 7
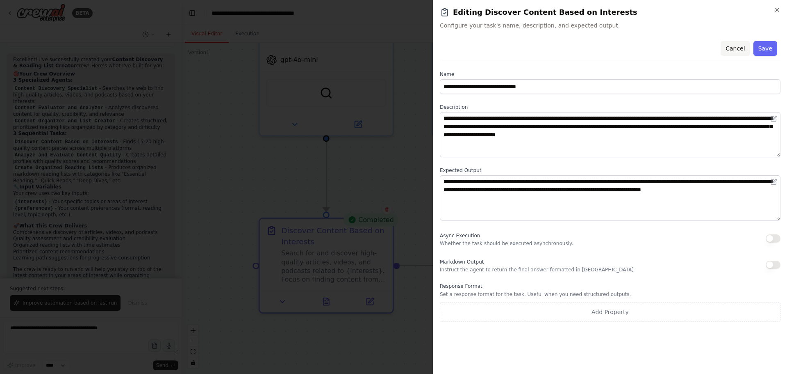
click at [743, 48] on button "Cancel" at bounding box center [735, 48] width 29 height 15
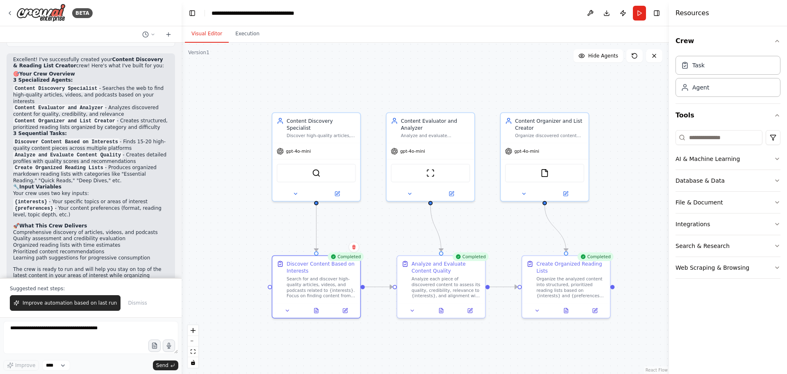
click at [128, 305] on span "Dismiss" at bounding box center [137, 302] width 19 height 7
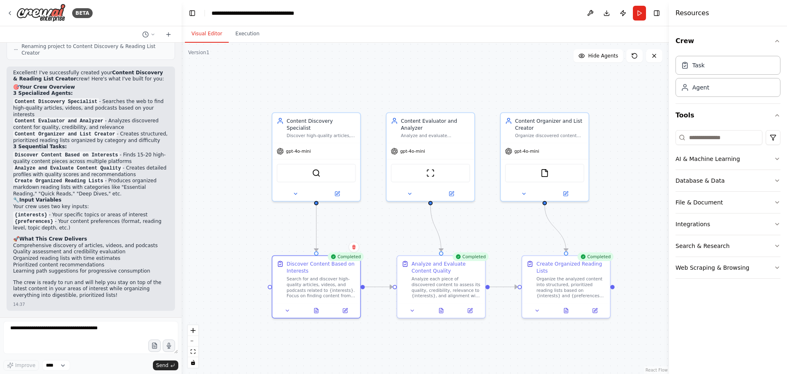
scroll to position [533, 0]
